Goal: Task Accomplishment & Management: Complete application form

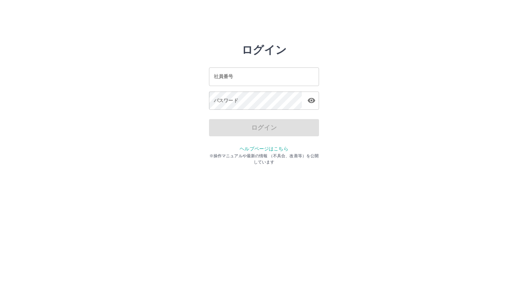
click at [110, 153] on html "ログイン 社員番号 社員番号 パスワード パスワード ログイン ヘルプページはこちら ※操作マニュアルや最新の情報 （不具合、改善等）を公開しています" at bounding box center [264, 76] width 528 height 153
click at [234, 75] on input "社員番号" at bounding box center [264, 76] width 110 height 18
type input "*******"
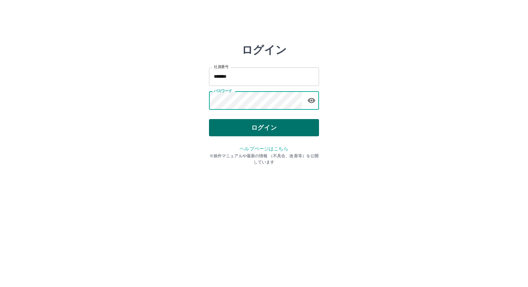
click at [255, 124] on button "ログイン" at bounding box center [264, 127] width 110 height 17
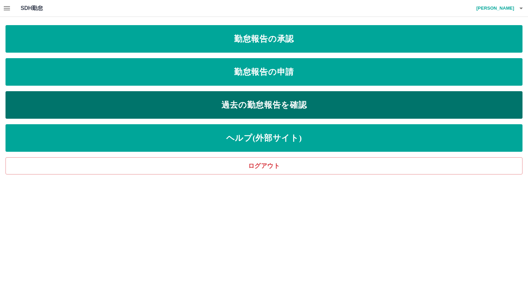
click at [285, 109] on link "過去の勤怠報告を確認" at bounding box center [263, 104] width 517 height 27
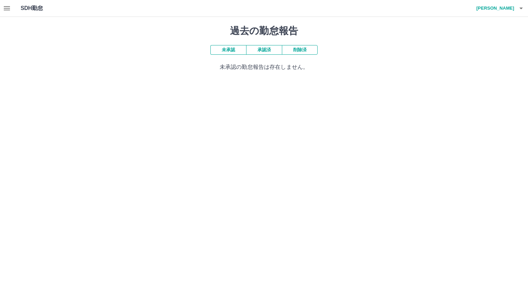
click at [259, 52] on button "承認済" at bounding box center [264, 50] width 36 height 10
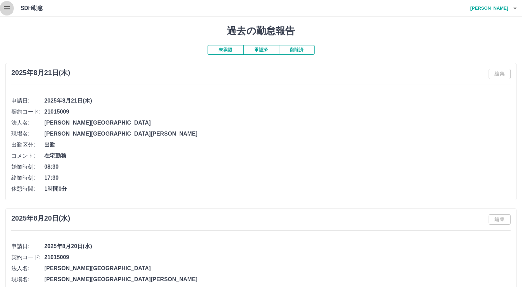
click at [10, 11] on icon "button" at bounding box center [7, 8] width 8 height 8
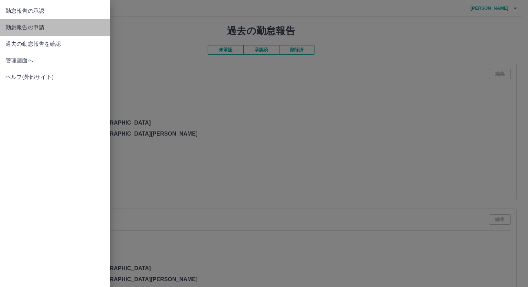
click at [36, 29] on span "勤怠報告の申請" at bounding box center [54, 27] width 99 height 8
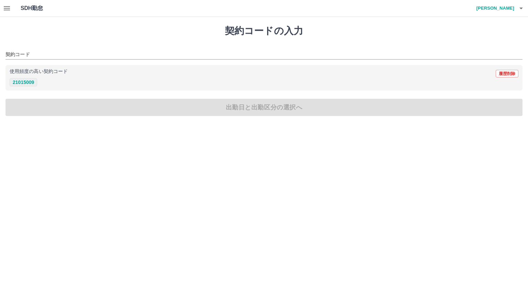
click at [29, 83] on button "21015009" at bounding box center [23, 82] width 27 height 8
type input "********"
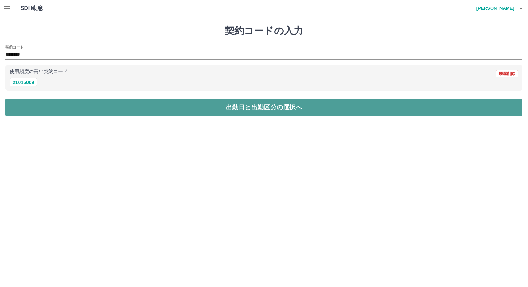
click at [189, 109] on button "出勤日と出勤区分の選択へ" at bounding box center [263, 107] width 517 height 17
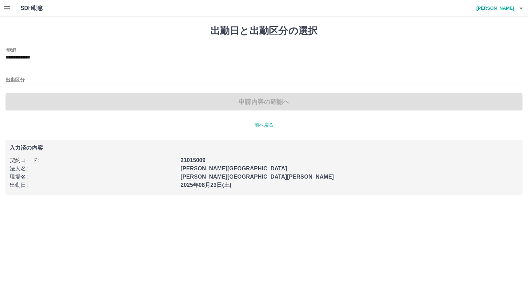
click at [58, 54] on input "**********" at bounding box center [263, 57] width 517 height 9
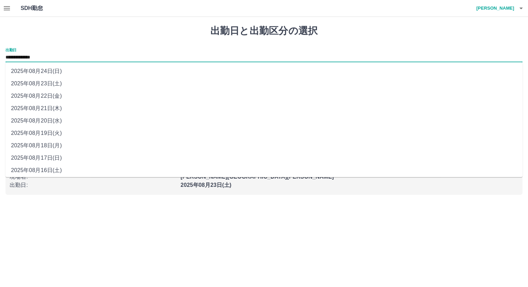
click at [54, 94] on li "2025年08月22日(金)" at bounding box center [263, 96] width 517 height 12
type input "**********"
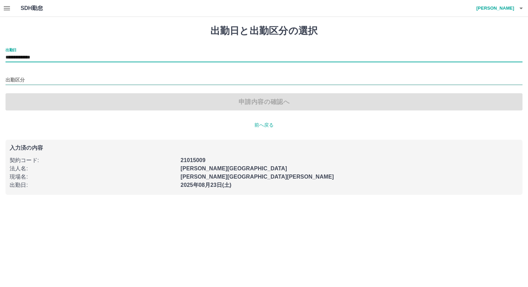
click at [55, 82] on input "出勤区分" at bounding box center [263, 80] width 517 height 9
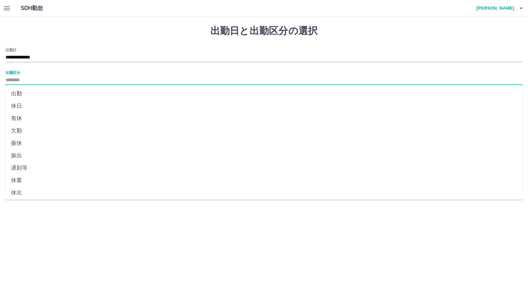
click at [27, 109] on li "休日" at bounding box center [263, 106] width 517 height 12
type input "**"
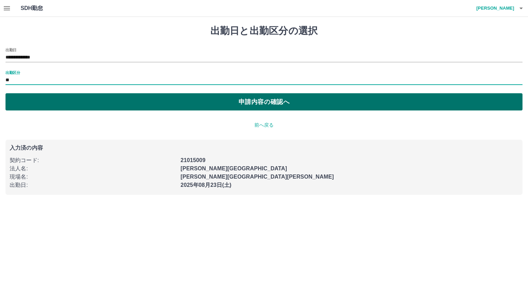
click at [258, 101] on button "申請内容の確認へ" at bounding box center [263, 101] width 517 height 17
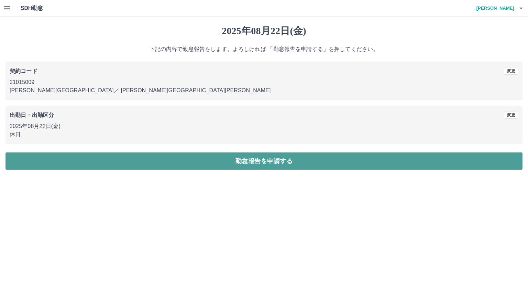
click at [274, 160] on button "勤怠報告を申請する" at bounding box center [263, 160] width 517 height 17
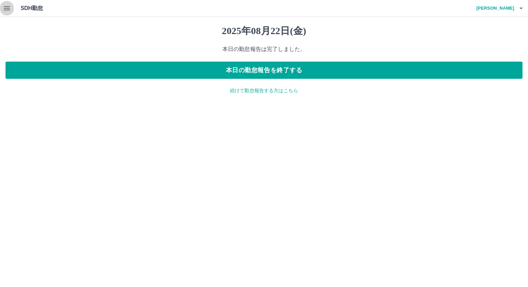
click at [7, 5] on icon "button" at bounding box center [7, 8] width 8 height 8
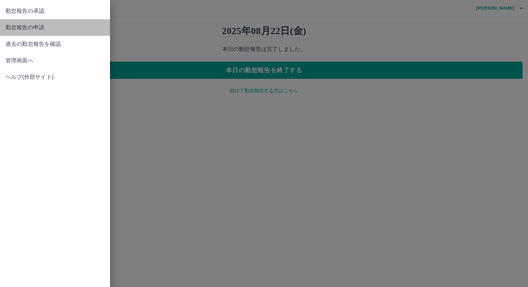
click at [42, 26] on span "勤怠報告の申請" at bounding box center [54, 27] width 99 height 8
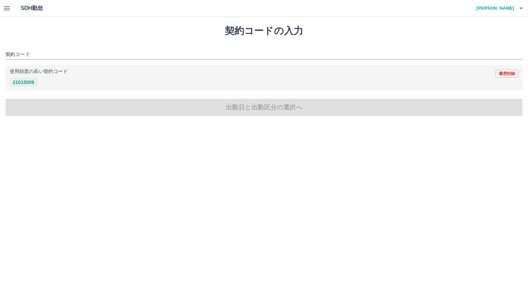
click at [19, 79] on button "21015009" at bounding box center [23, 82] width 27 height 8
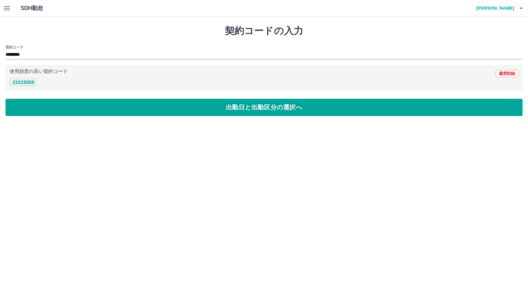
type input "********"
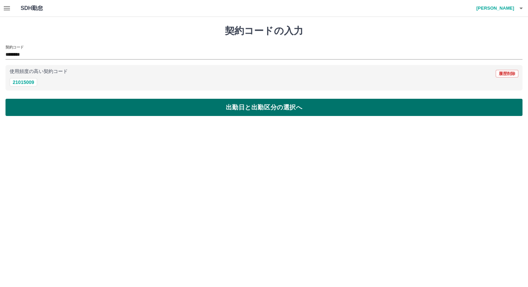
click at [184, 113] on button "出勤日と出勤区分の選択へ" at bounding box center [263, 107] width 517 height 17
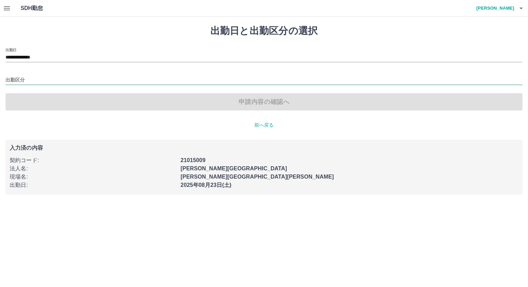
click at [52, 76] on input "出勤区分" at bounding box center [263, 80] width 517 height 9
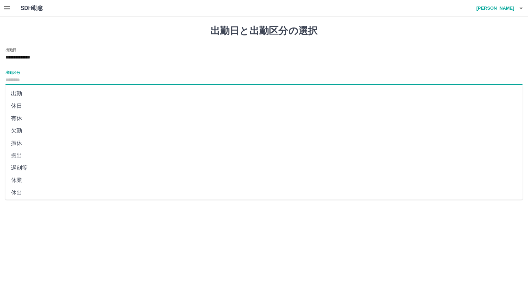
click at [30, 105] on li "休日" at bounding box center [263, 106] width 517 height 12
type input "**"
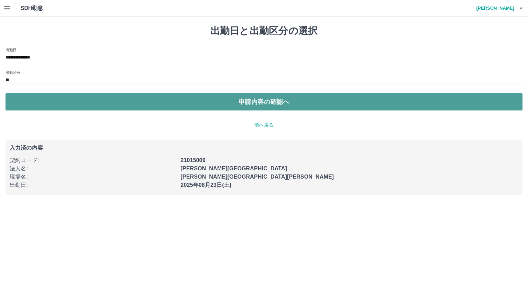
click at [218, 101] on button "申請内容の確認へ" at bounding box center [263, 101] width 517 height 17
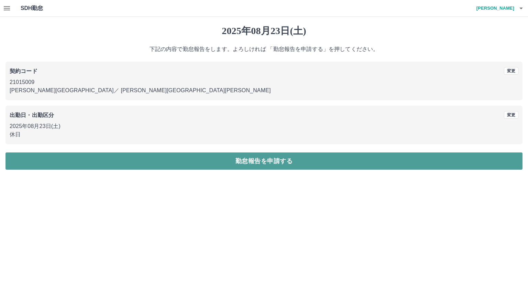
click at [259, 163] on button "勤怠報告を申請する" at bounding box center [263, 160] width 517 height 17
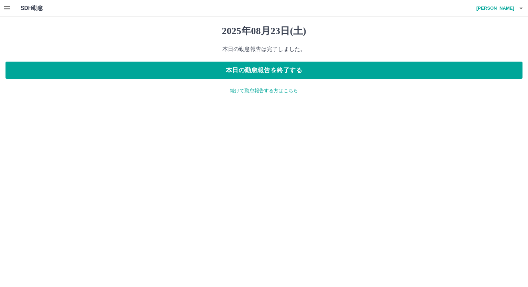
click at [8, 9] on icon "button" at bounding box center [7, 8] width 8 height 8
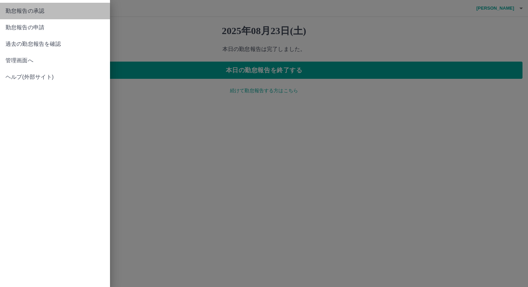
click at [36, 12] on span "勤怠報告の承認" at bounding box center [54, 11] width 99 height 8
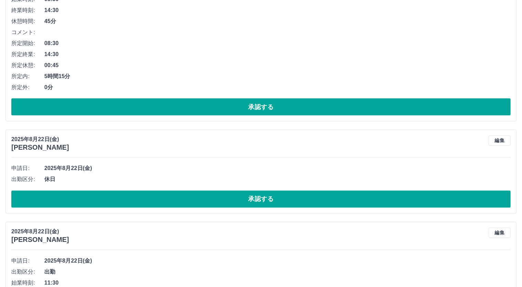
scroll to position [1203, 0]
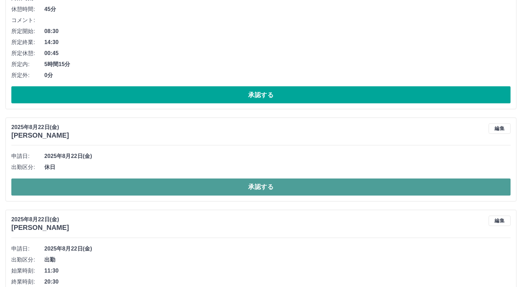
click at [205, 187] on button "承認する" at bounding box center [260, 186] width 499 height 17
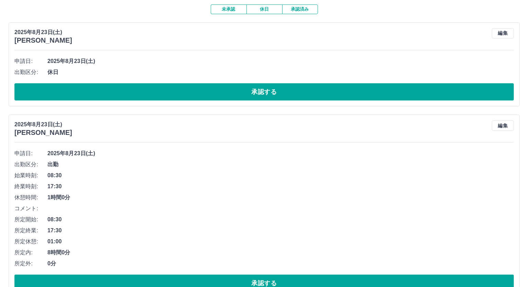
scroll to position [0, 0]
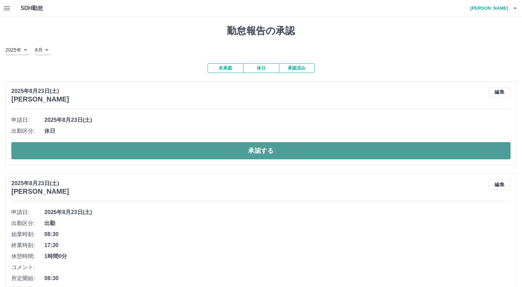
click at [215, 152] on button "承認する" at bounding box center [260, 150] width 499 height 17
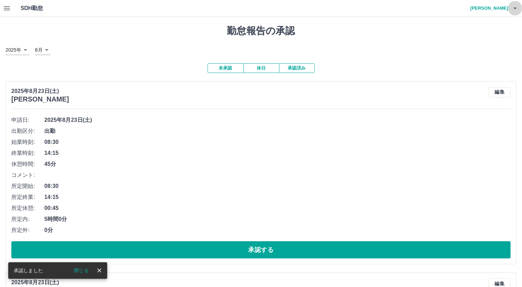
click at [513, 10] on icon "button" at bounding box center [515, 8] width 8 height 8
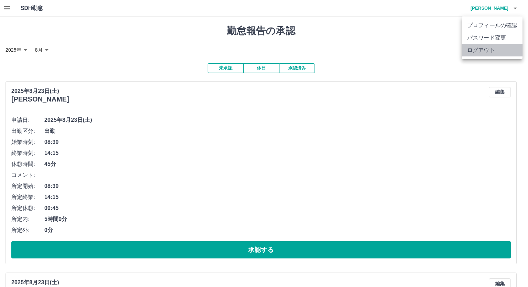
click at [487, 51] on li "ログアウト" at bounding box center [491, 50] width 61 height 12
